Goal: Navigation & Orientation: Find specific page/section

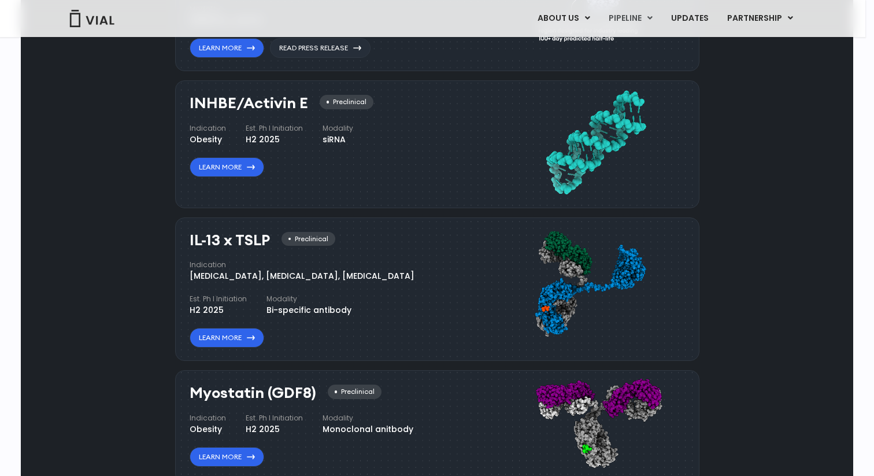
scroll to position [1043, 0]
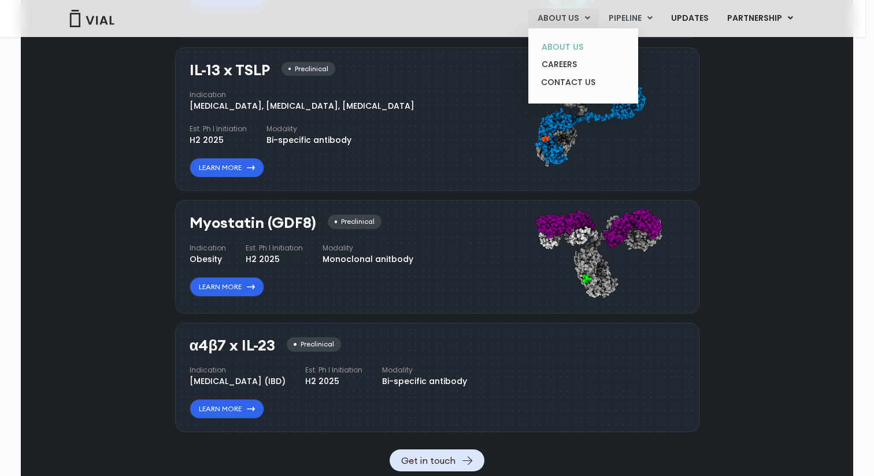
click at [558, 49] on link "ABOUT US" at bounding box center [583, 47] width 101 height 18
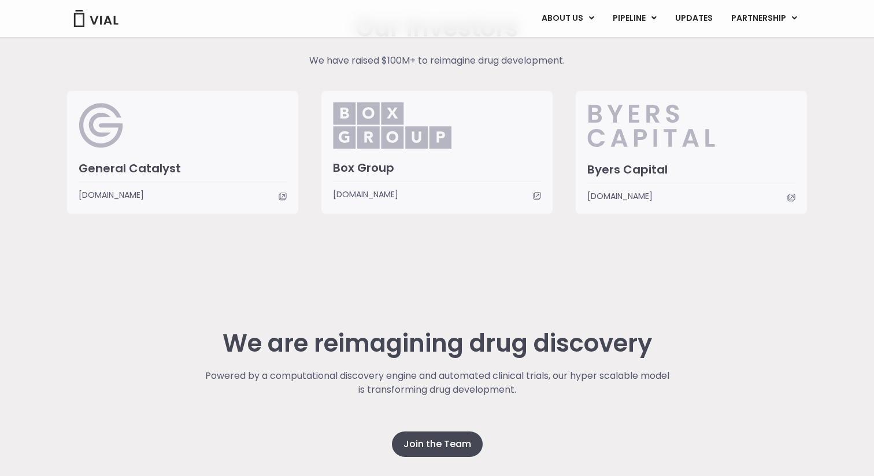
scroll to position [2913, 0]
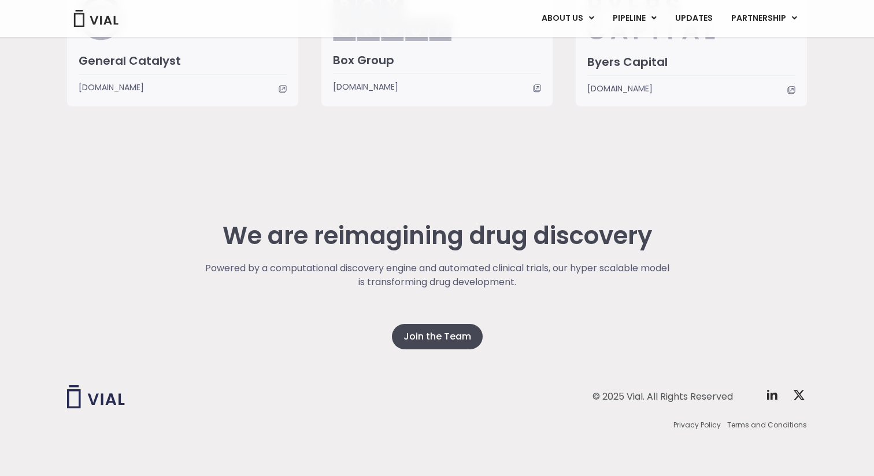
click at [109, 24] on img at bounding box center [96, 18] width 46 height 17
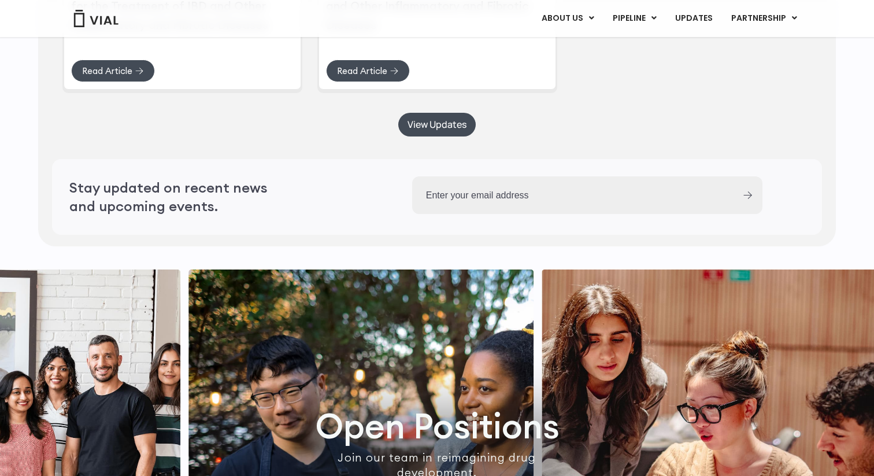
scroll to position [2995, 0]
